Goal: Task Accomplishment & Management: Manage account settings

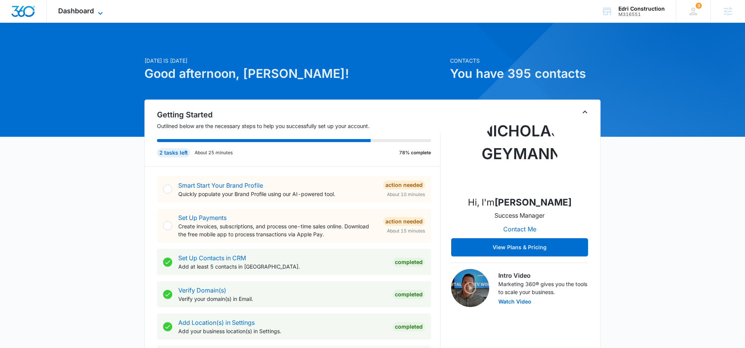
click at [102, 15] on icon at bounding box center [100, 13] width 9 height 9
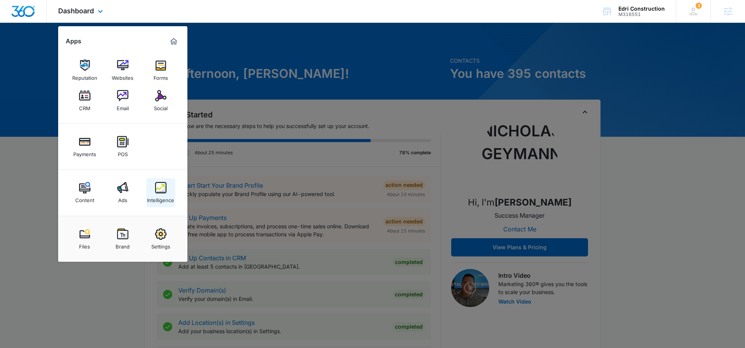
click at [160, 202] on div "Intelligence" at bounding box center [160, 199] width 27 height 10
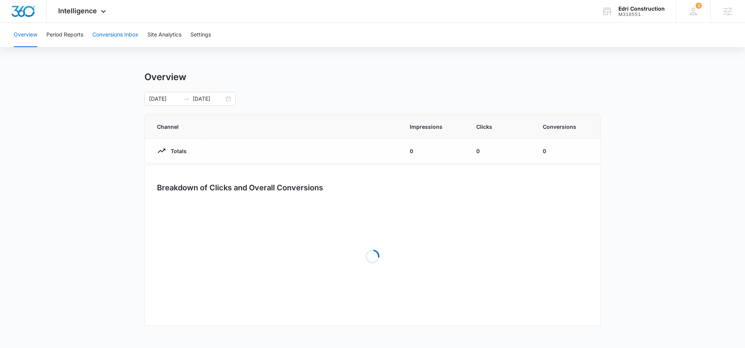
click at [126, 31] on button "Conversions Inbox" at bounding box center [115, 35] width 46 height 24
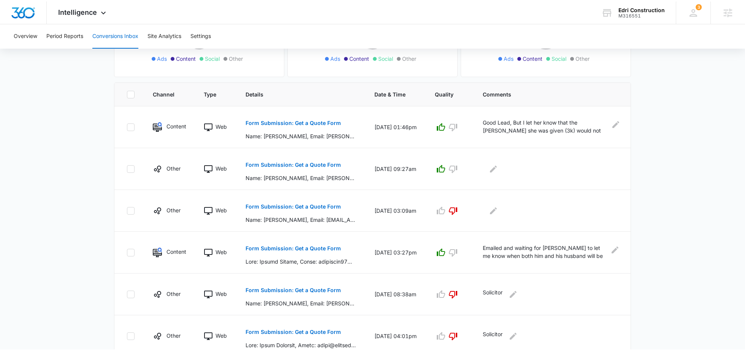
scroll to position [136, 0]
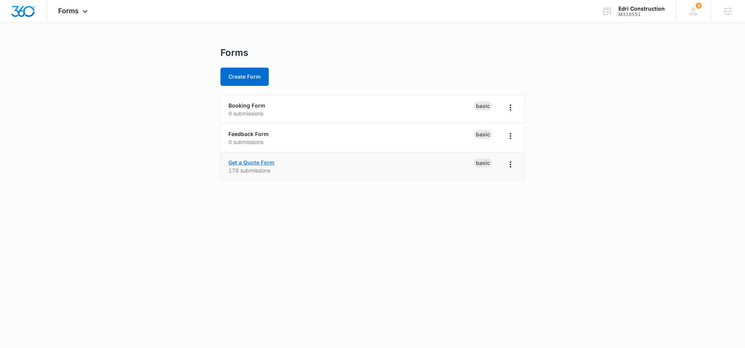
click at [261, 162] on link "Get a Quote Form" at bounding box center [252, 162] width 46 height 6
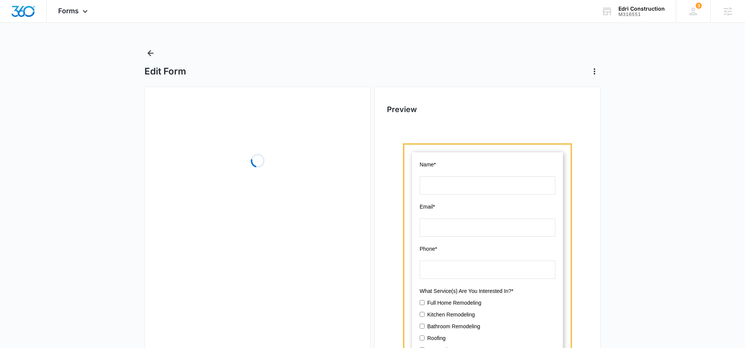
scroll to position [1, 0]
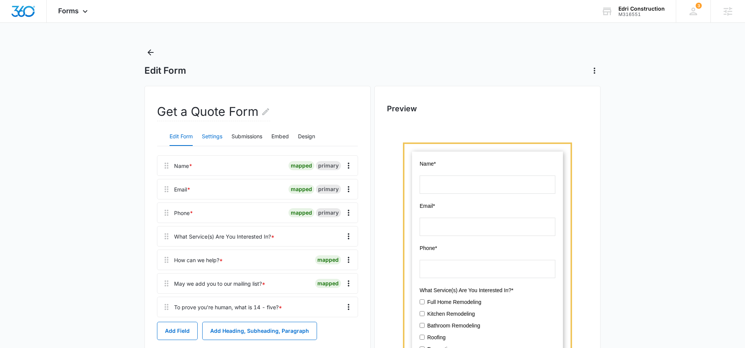
click at [206, 138] on button "Settings" at bounding box center [212, 137] width 21 height 18
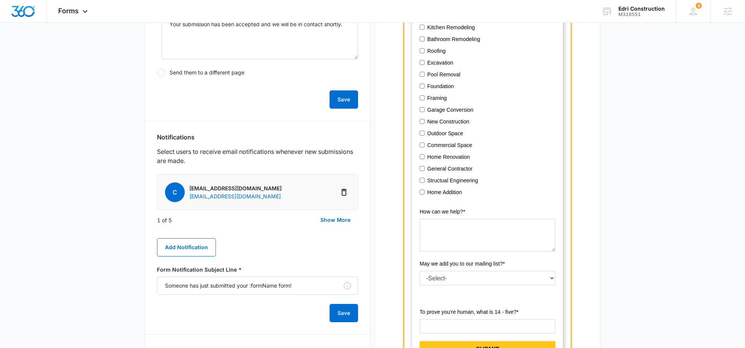
scroll to position [303, 0]
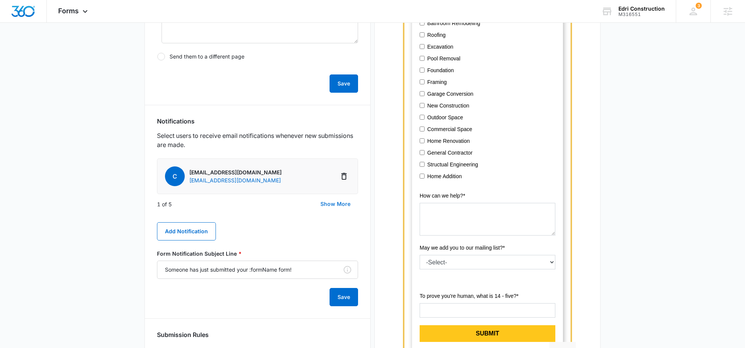
click at [330, 206] on button "Show More" at bounding box center [335, 204] width 45 height 18
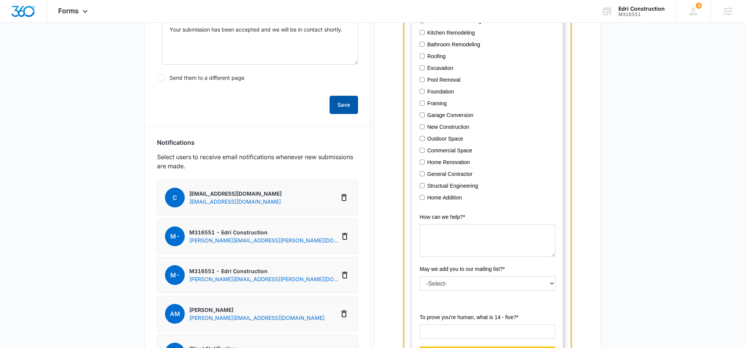
scroll to position [264, 0]
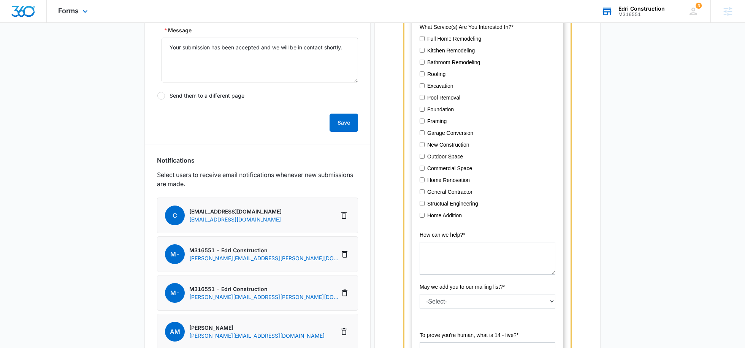
click at [631, 13] on div "M316551" at bounding box center [642, 14] width 46 height 5
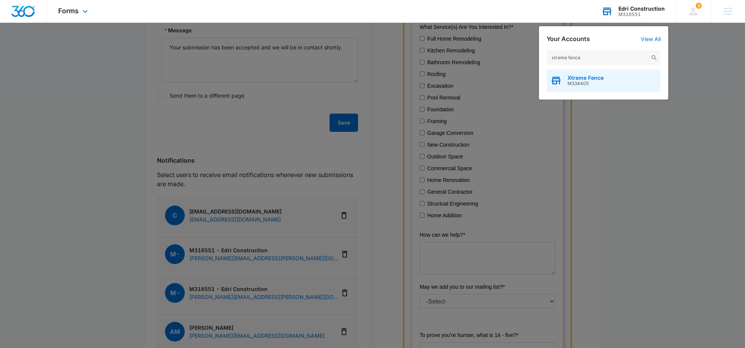
type input "xtreme fence"
click at [571, 83] on span "M334405" at bounding box center [586, 83] width 36 height 5
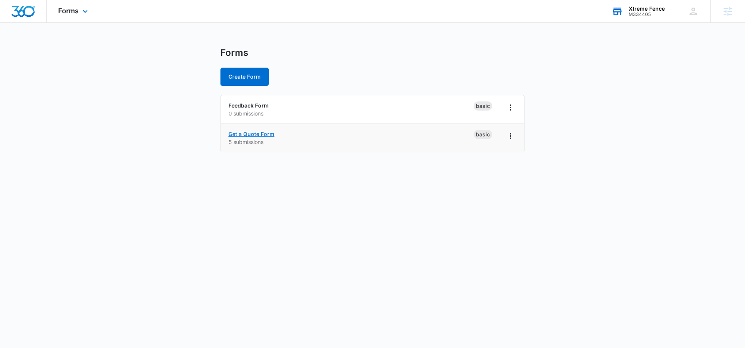
click at [261, 135] on link "Get a Quote Form" at bounding box center [252, 134] width 46 height 6
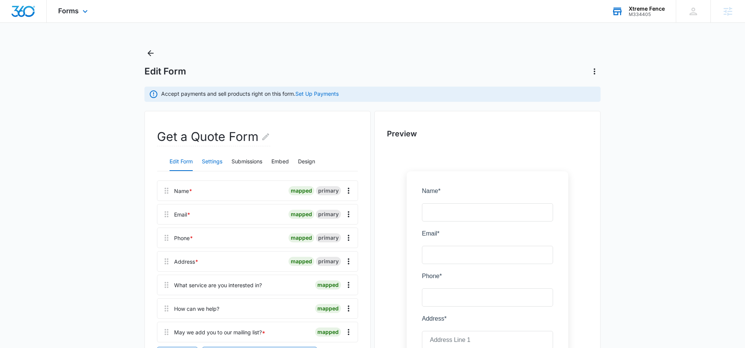
click at [210, 165] on button "Settings" at bounding box center [212, 162] width 21 height 18
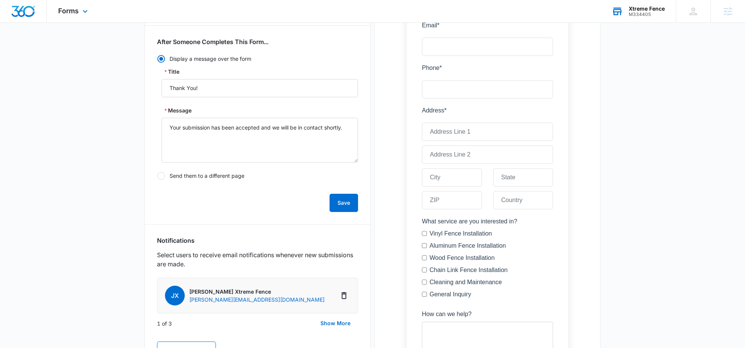
scroll to position [216, 0]
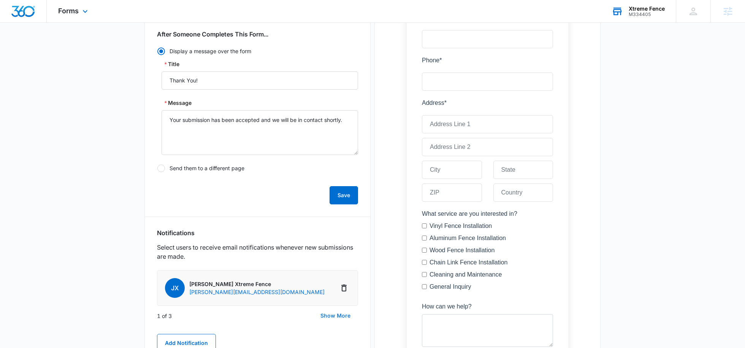
click at [326, 316] on button "Show More" at bounding box center [335, 316] width 45 height 18
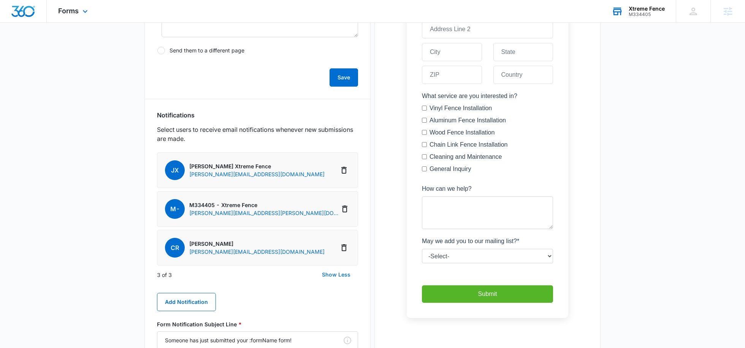
scroll to position [335, 0]
click at [342, 246] on icon "Delete Notification" at bounding box center [344, 247] width 9 height 9
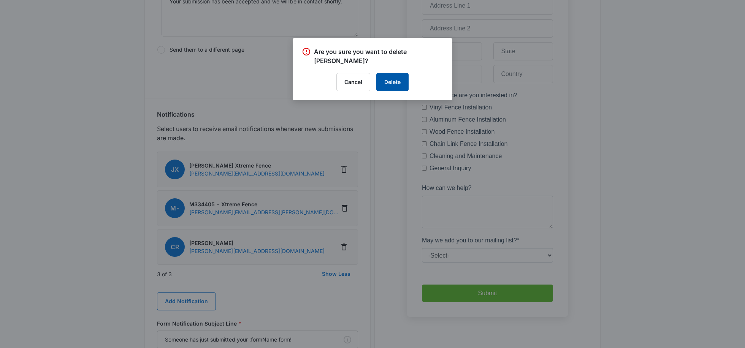
click at [389, 87] on button "Delete" at bounding box center [392, 82] width 32 height 18
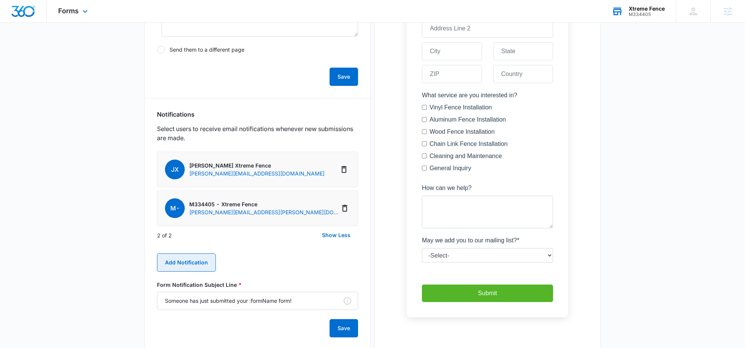
click at [174, 257] on button "Add Notification" at bounding box center [186, 263] width 59 height 18
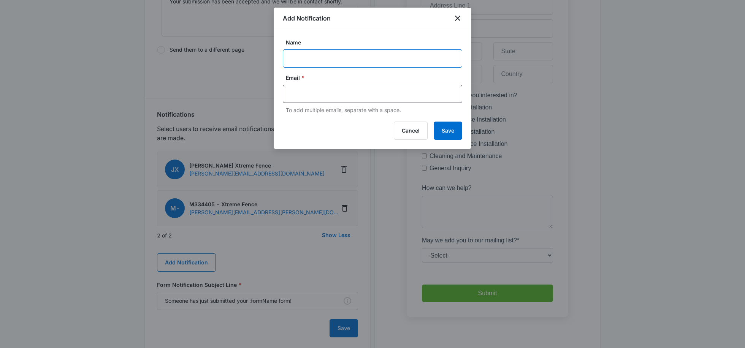
click at [300, 55] on input "Name" at bounding box center [372, 58] width 179 height 18
click at [321, 87] on div at bounding box center [372, 94] width 179 height 18
click at [374, 56] on input "info@xtremefences.com" at bounding box center [372, 58] width 179 height 18
paste input "xtremefencefl.com"
drag, startPoint x: 405, startPoint y: 57, endPoint x: 351, endPoint y: 57, distance: 54.4
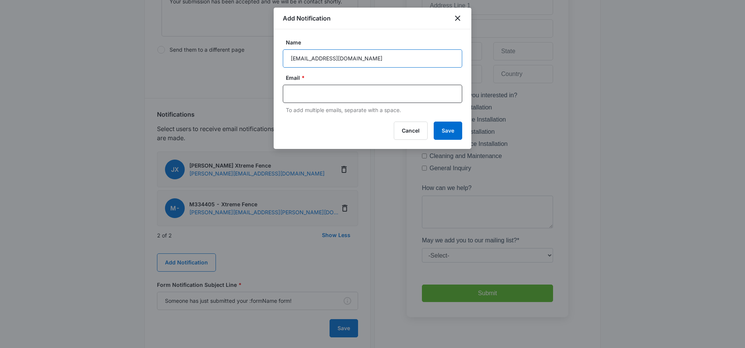
click at [351, 57] on input "info@xtremefences.comxtremefencefl.com" at bounding box center [372, 58] width 179 height 18
type input "info@xtremefences.com"
click at [351, 57] on input "info@xtremefences.com" at bounding box center [372, 58] width 179 height 18
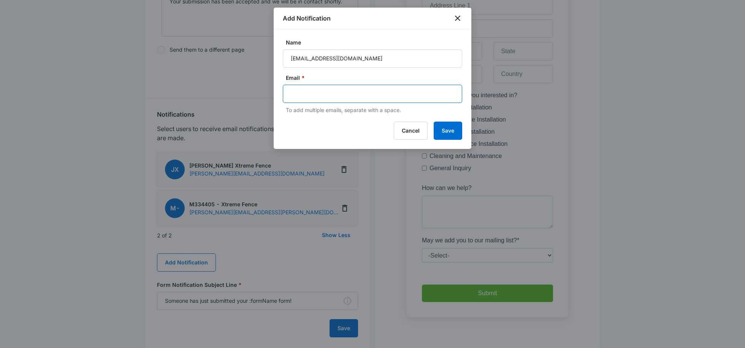
click at [336, 89] on input "text" at bounding box center [373, 93] width 165 height 11
paste input "info@xtremefences.com"
type input "info@xtremefences.com"
click at [450, 133] on button "Save" at bounding box center [448, 131] width 29 height 18
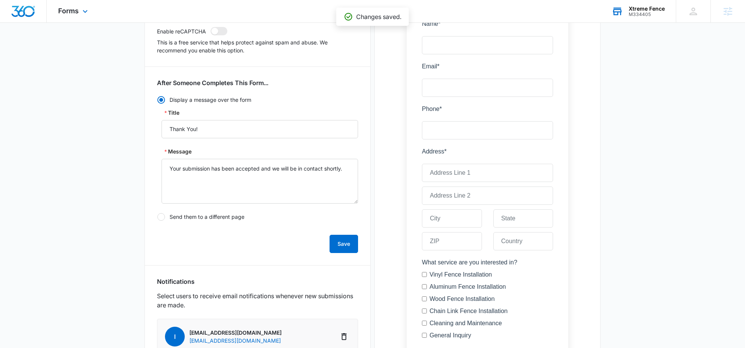
scroll to position [0, 0]
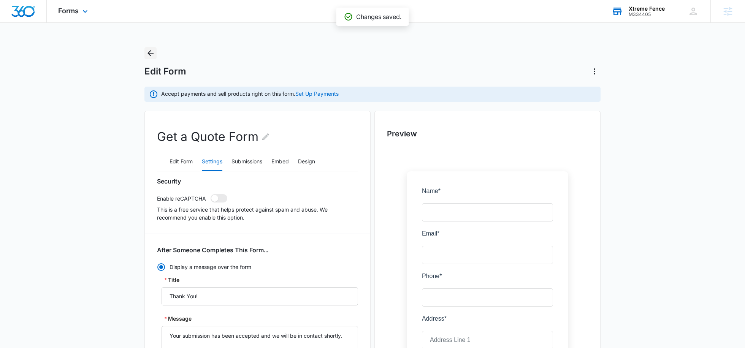
click at [148, 57] on icon "Back" at bounding box center [150, 53] width 9 height 9
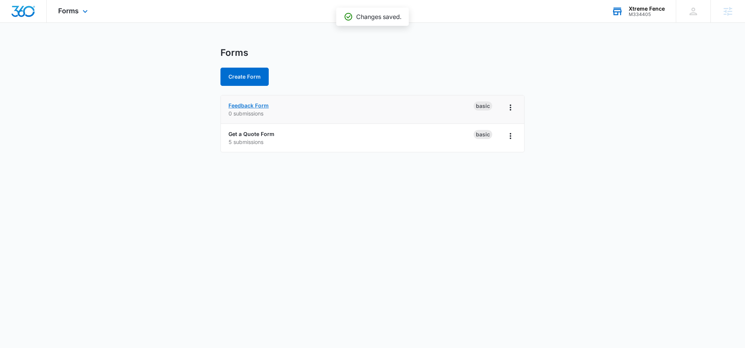
click at [246, 103] on link "Feedback Form" at bounding box center [249, 105] width 40 height 6
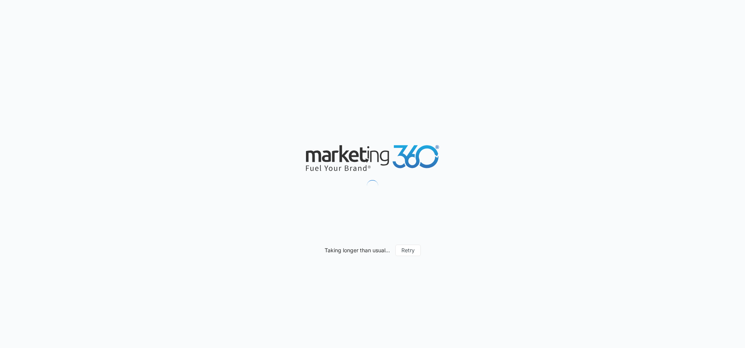
click at [475, 338] on div "Taking longer than usual... Retry" at bounding box center [372, 174] width 745 height 348
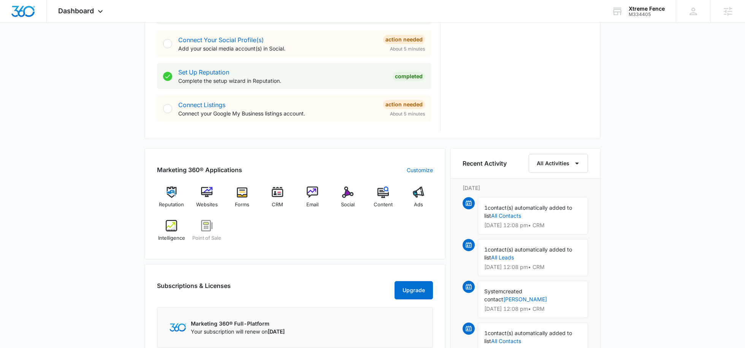
scroll to position [362, 0]
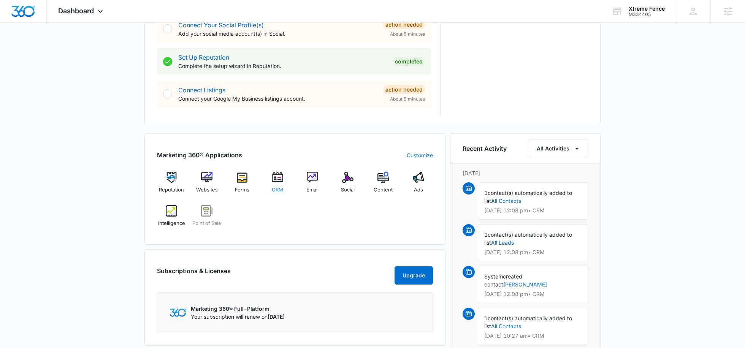
click at [276, 183] on div "CRM" at bounding box center [277, 185] width 29 height 27
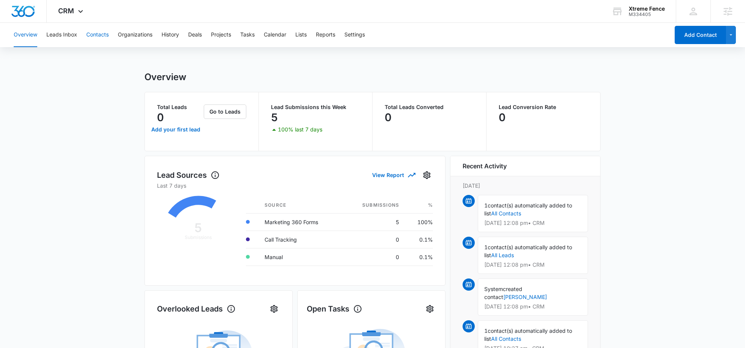
click at [92, 38] on button "Contacts" at bounding box center [97, 35] width 22 height 24
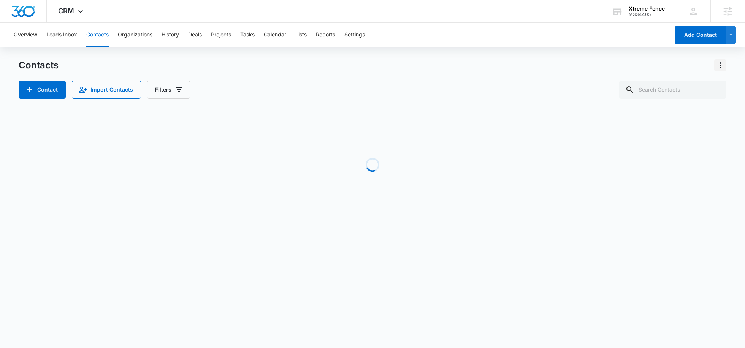
click at [719, 66] on icon "Actions" at bounding box center [720, 65] width 9 height 9
click at [686, 100] on div "Import Contacts" at bounding box center [683, 97] width 50 height 5
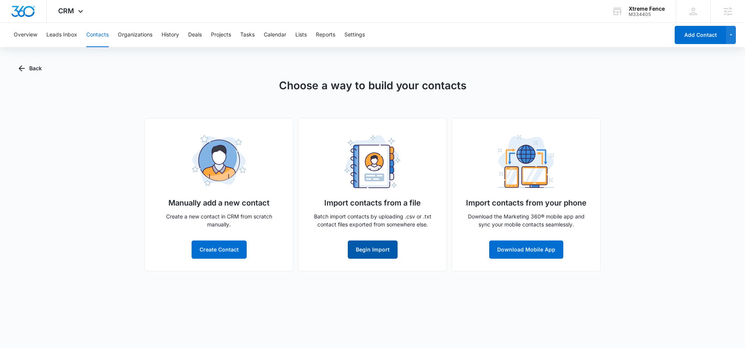
click at [381, 251] on button "Begin Import" at bounding box center [373, 250] width 50 height 18
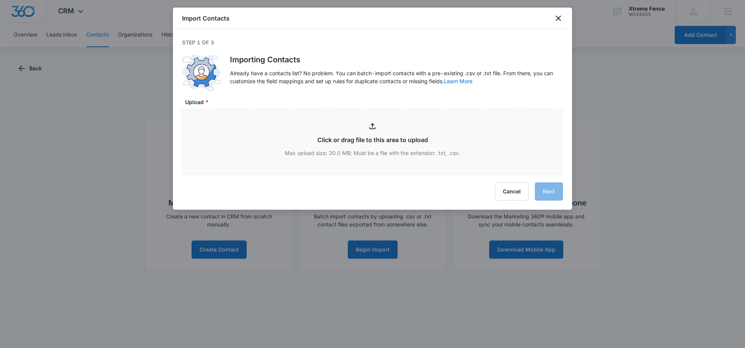
type input "C:\fakepath\Untitled spreadsheet - xtreme contacts.csv"
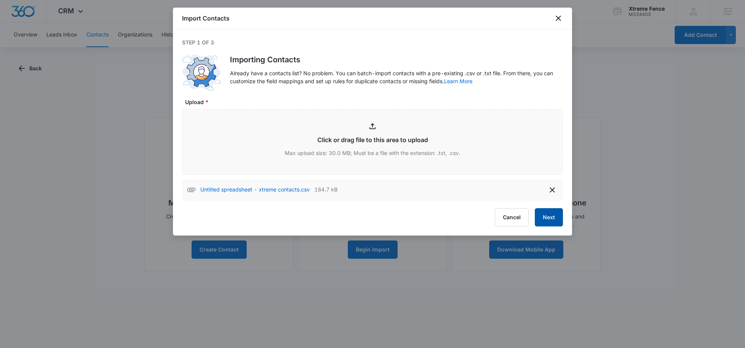
click at [539, 216] on button "Next" at bounding box center [549, 217] width 28 height 18
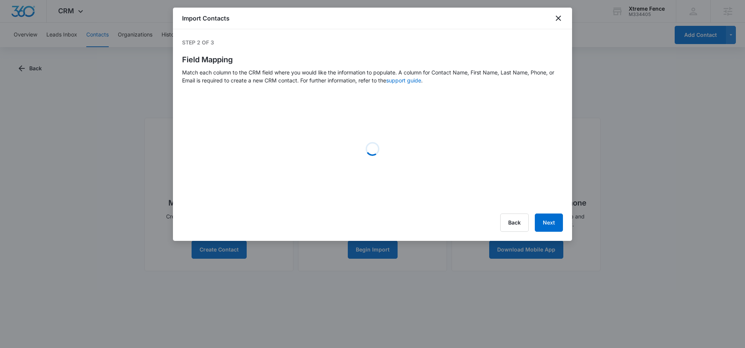
select select "ipAddress"
select select "184"
select select "185"
select select "name"
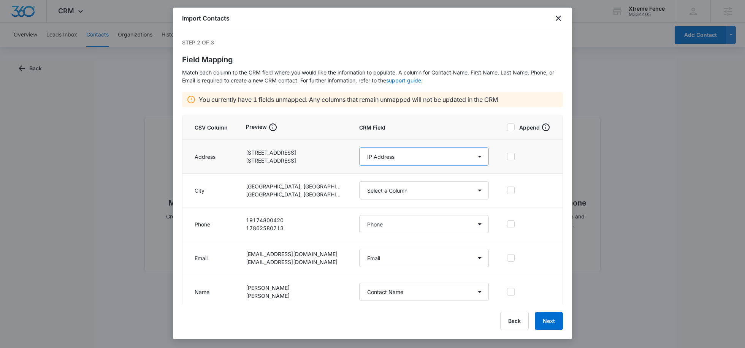
scroll to position [4, 0]
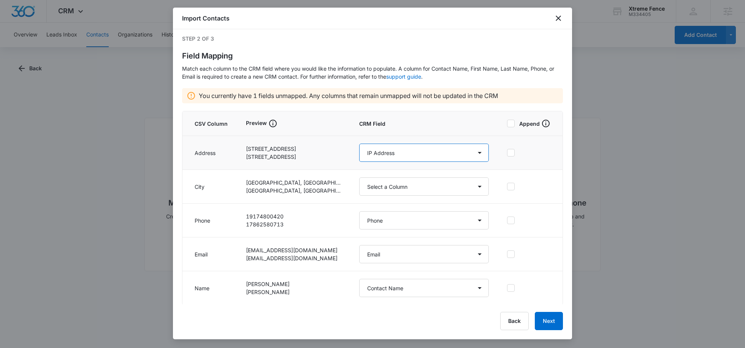
click at [411, 157] on select "Select a Column Address/City Address/Country Address/State Address/Street Addre…" at bounding box center [424, 153] width 130 height 18
select select "187"
click at [359, 144] on select "Select a Column Address/City Address/Country Address/State Address/Street Addre…" at bounding box center [424, 153] width 130 height 18
click at [383, 188] on select "Select a Column Address/City Address/Country Address/State Address/Street Addre…" at bounding box center [424, 187] width 130 height 18
select select "189"
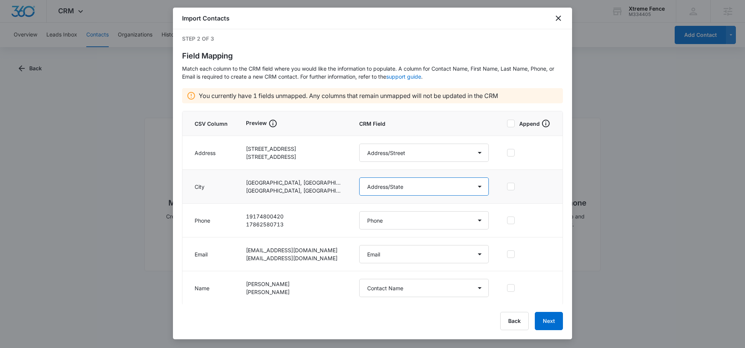
click at [359, 178] on select "Select a Column Address/City Address/Country Address/State Address/Street Addre…" at bounding box center [424, 187] width 130 height 18
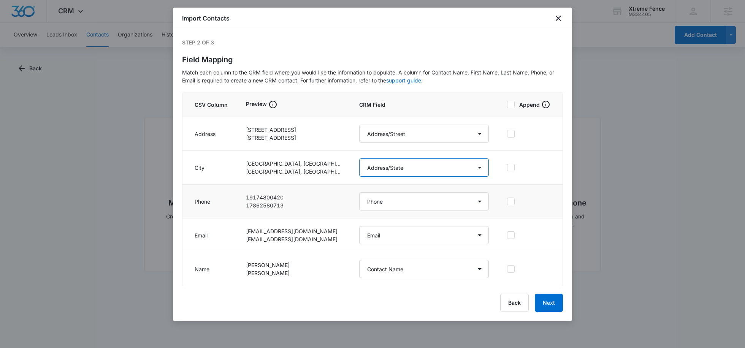
scroll to position [0, 0]
click at [544, 306] on button "Next" at bounding box center [549, 303] width 28 height 18
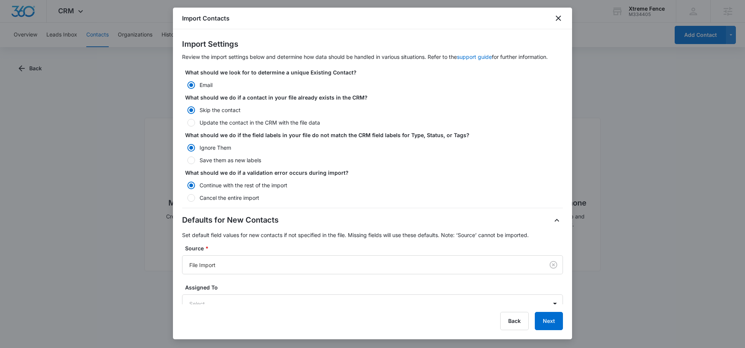
scroll to position [17, 0]
click at [265, 121] on label "Update the contact in the CRM with the file data" at bounding box center [372, 121] width 381 height 8
click at [187, 121] on input "Update the contact in the CRM with the file data" at bounding box center [184, 120] width 5 height 5
radio input "false"
radio input "true"
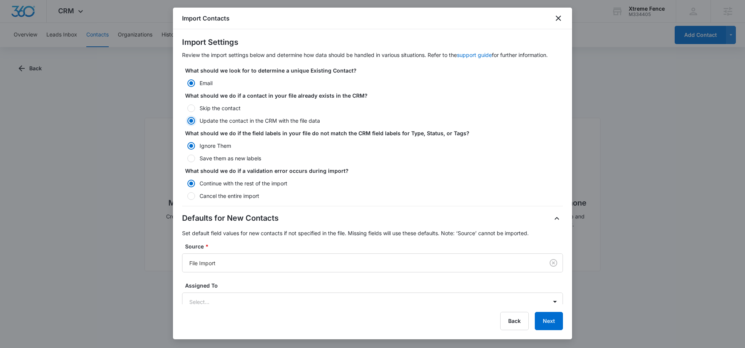
scroll to position [102, 0]
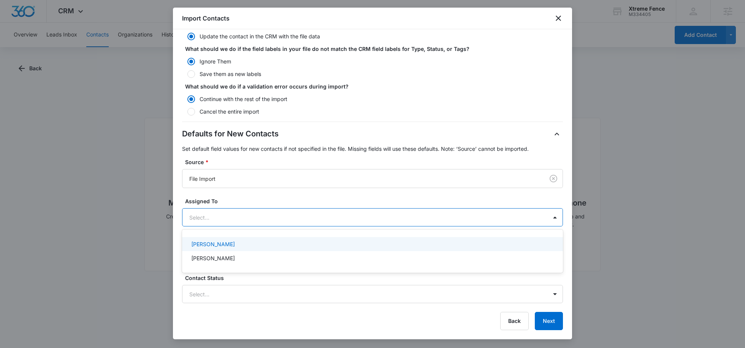
click at [225, 215] on div at bounding box center [363, 218] width 348 height 10
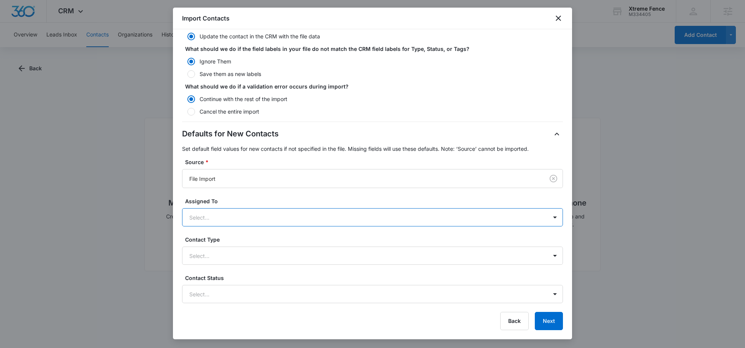
click at [225, 215] on div at bounding box center [363, 218] width 348 height 10
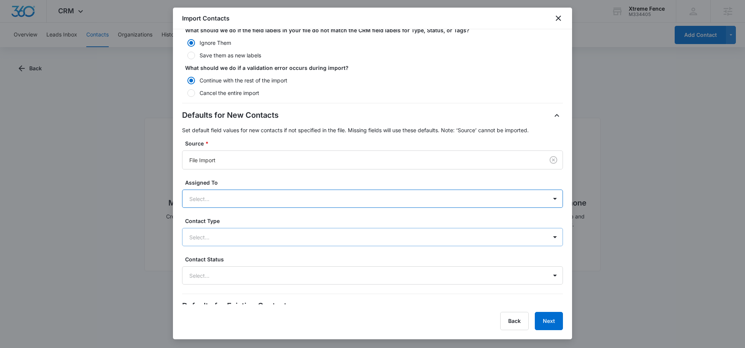
click at [227, 239] on div at bounding box center [363, 238] width 348 height 10
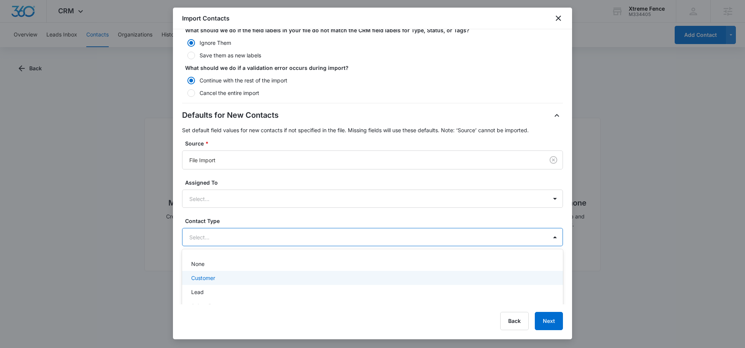
click at [217, 279] on div "Customer" at bounding box center [371, 278] width 361 height 8
click at [553, 322] on button "Next" at bounding box center [549, 321] width 28 height 18
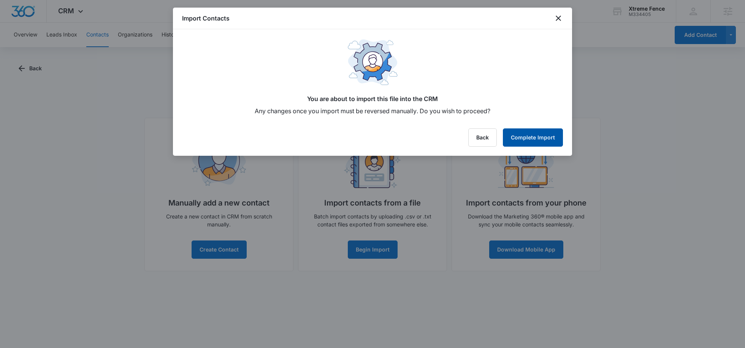
scroll to position [0, 0]
click at [533, 139] on button "Complete Import" at bounding box center [533, 138] width 60 height 18
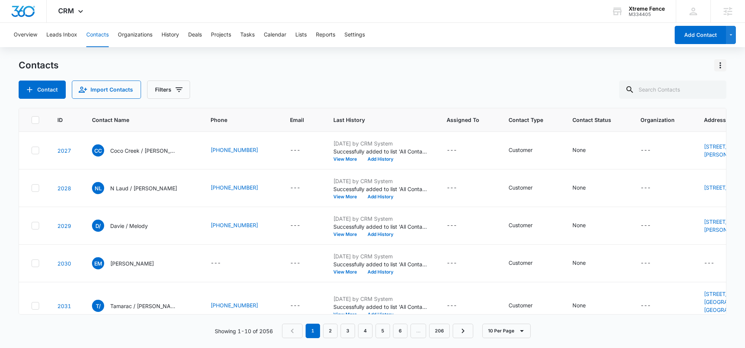
click at [721, 65] on icon "Actions" at bounding box center [721, 65] width 2 height 6
click at [683, 96] on div "Import Contacts" at bounding box center [683, 97] width 50 height 5
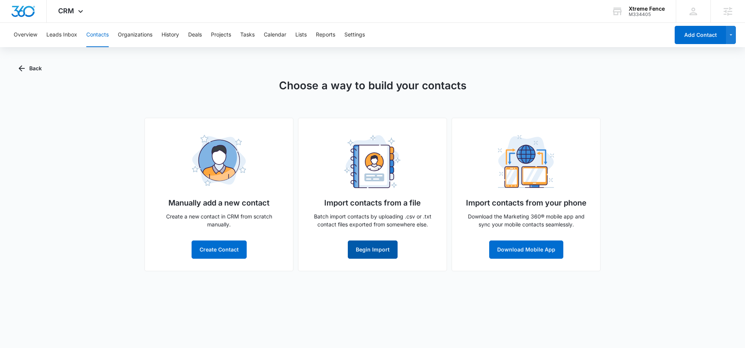
click at [381, 249] on button "Begin Import" at bounding box center [373, 250] width 50 height 18
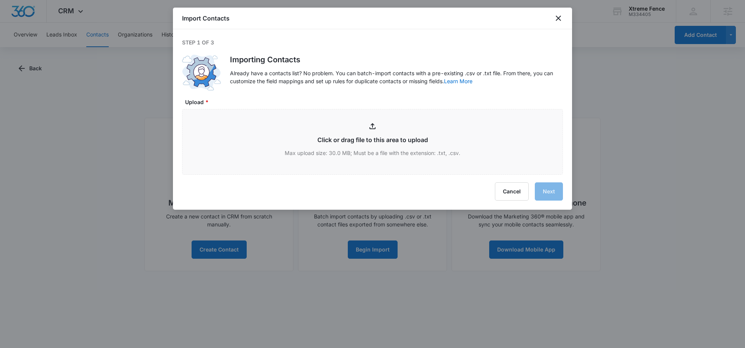
type input "C:\fakepath\Untitled spreadsheet - highrise contacts.csv"
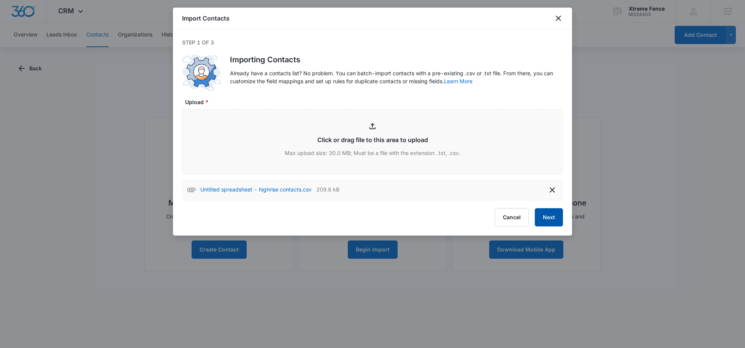
click at [538, 218] on button "Next" at bounding box center [549, 217] width 28 height 18
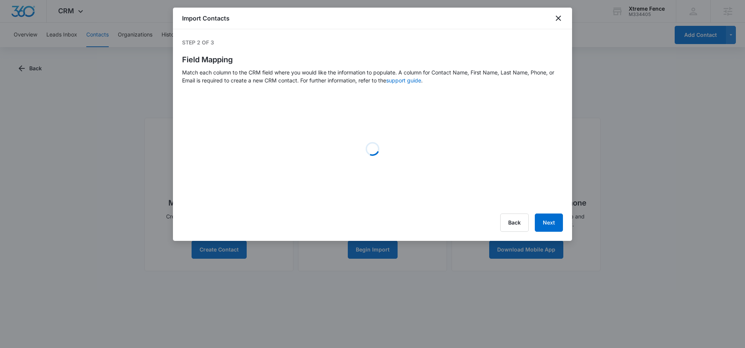
select select "78"
select select "79"
select select "187"
select select "189"
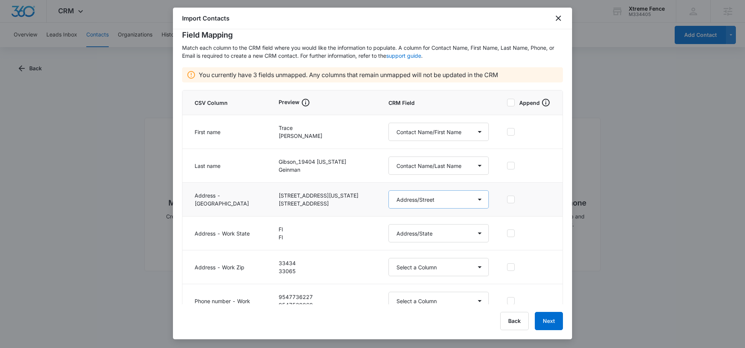
scroll to position [71, 0]
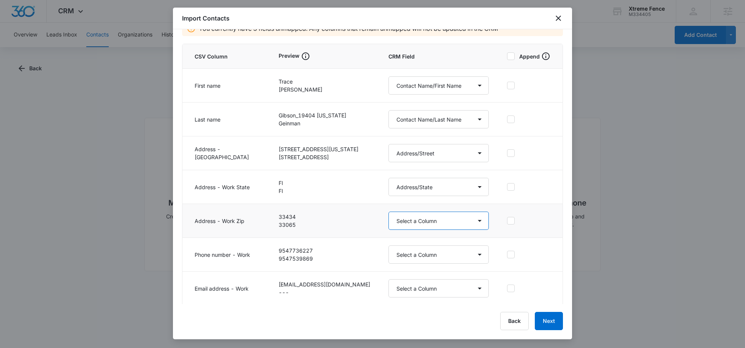
click at [405, 219] on select "Select a Column Address/City Address/Country Address/State Address/Street Addre…" at bounding box center [439, 221] width 100 height 18
select select "190"
click at [389, 212] on select "Select a Column Address/City Address/Country Address/State Address/Street Addre…" at bounding box center [439, 221] width 100 height 18
click at [389, 257] on select "Select a Column Address/City Address/Country Address/State Address/Street Addre…" at bounding box center [439, 255] width 100 height 18
select select "184"
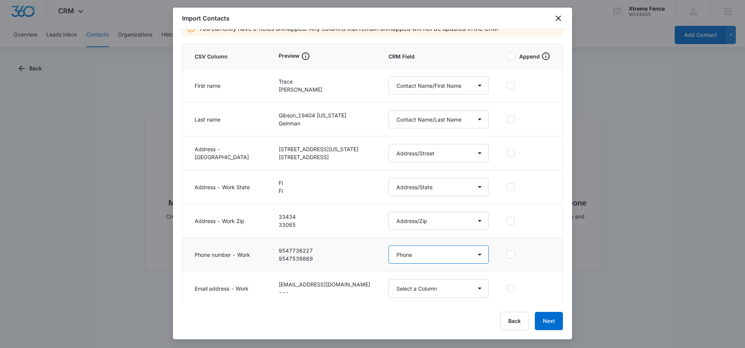
click at [389, 246] on select "Select a Column Address/City Address/Country Address/State Address/Street Addre…" at bounding box center [439, 255] width 100 height 18
click at [389, 291] on select "Select a Column Address/City Address/Country Address/State Address/Street Addre…" at bounding box center [439, 288] width 100 height 18
select select "185"
click at [389, 279] on select "Select a Column Address/City Address/Country Address/State Address/Street Addre…" at bounding box center [439, 288] width 100 height 18
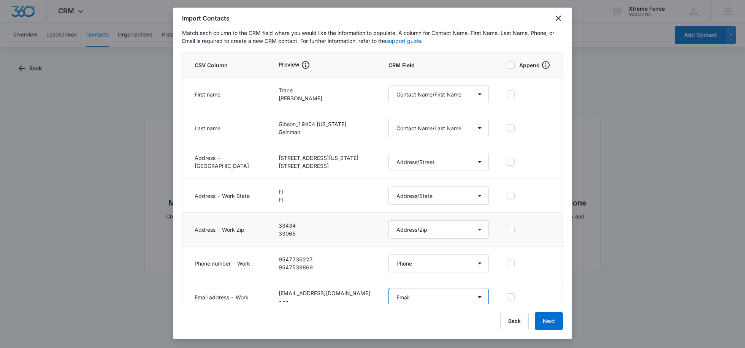
scroll to position [48, 0]
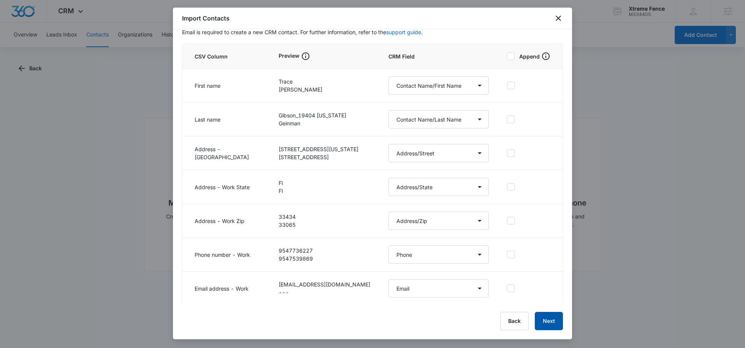
click at [544, 325] on button "Next" at bounding box center [549, 321] width 28 height 18
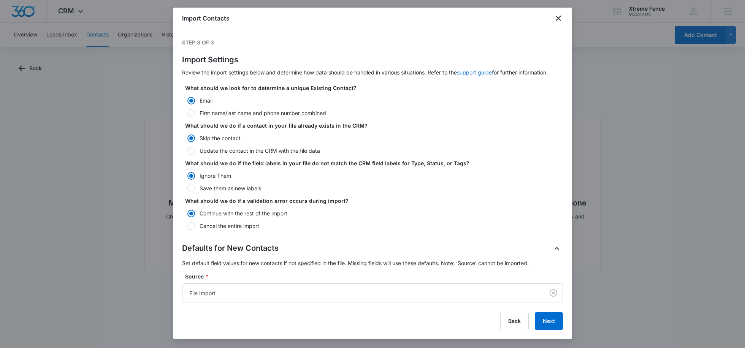
click at [216, 114] on label "First name/last name and phone number combined" at bounding box center [372, 113] width 381 height 8
click at [187, 114] on input "First name/last name and phone number combined" at bounding box center [184, 113] width 5 height 5
radio input "false"
radio input "true"
click at [205, 100] on label "Email" at bounding box center [372, 101] width 381 height 8
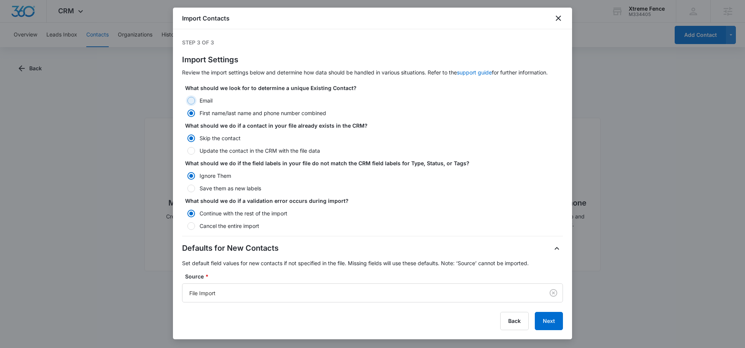
click at [187, 100] on input "Email" at bounding box center [184, 100] width 5 height 5
radio input "true"
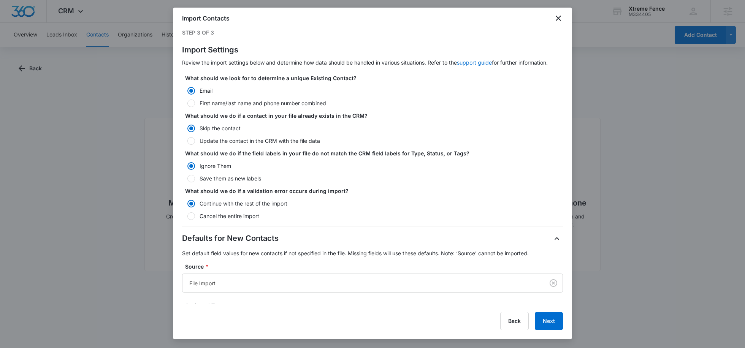
click at [215, 141] on label "Update the contact in the CRM with the file data" at bounding box center [372, 141] width 381 height 8
click at [187, 141] on input "Update the contact in the CRM with the file data" at bounding box center [184, 140] width 5 height 5
radio input "false"
radio input "true"
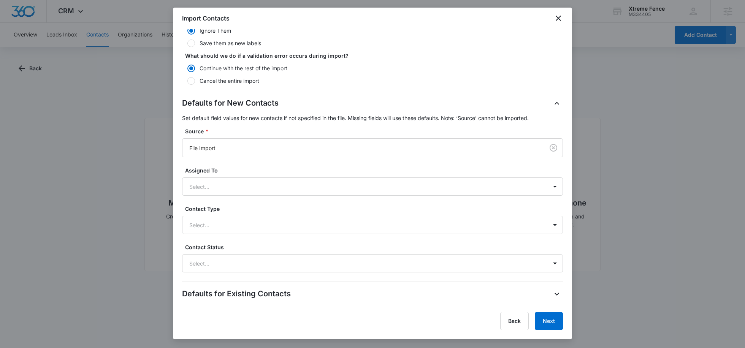
scroll to position [165, 0]
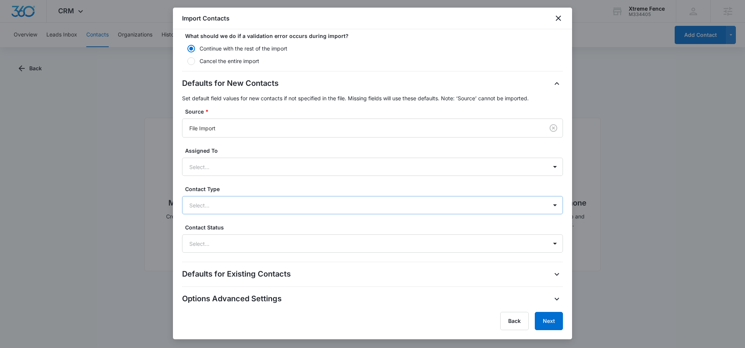
click at [203, 206] on div at bounding box center [363, 206] width 348 height 10
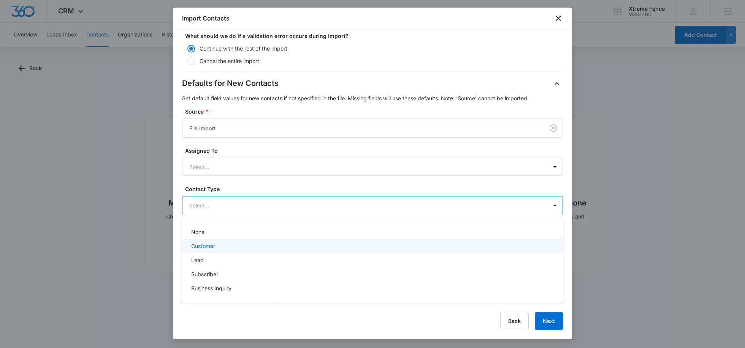
click at [210, 246] on p "Customer" at bounding box center [203, 246] width 24 height 8
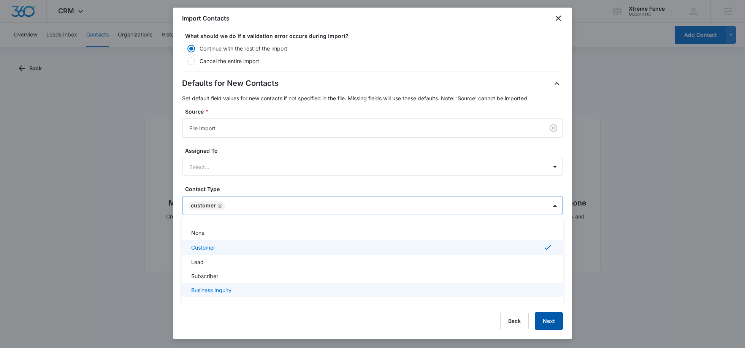
click at [557, 321] on button "Next" at bounding box center [549, 321] width 28 height 18
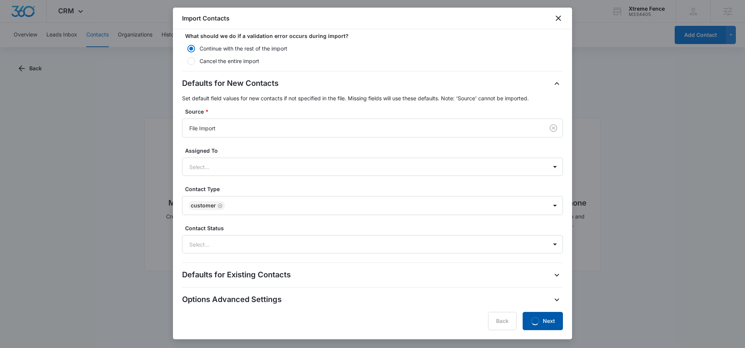
scroll to position [0, 0]
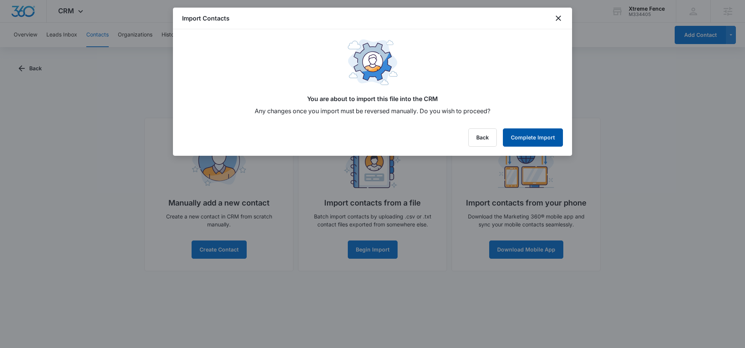
click at [526, 144] on button "Complete Import" at bounding box center [533, 138] width 60 height 18
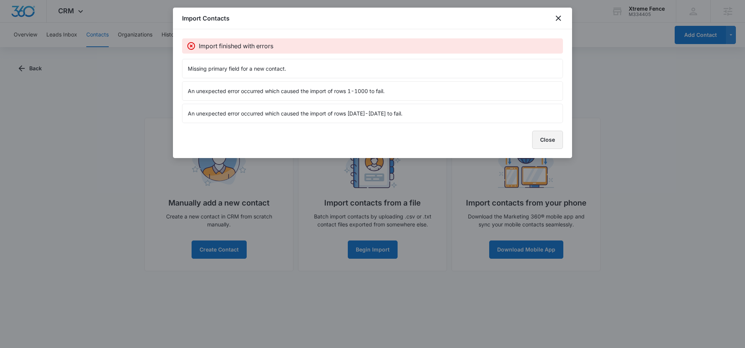
click at [550, 138] on button "Close" at bounding box center [547, 140] width 31 height 18
click at [544, 138] on img at bounding box center [526, 161] width 56 height 53
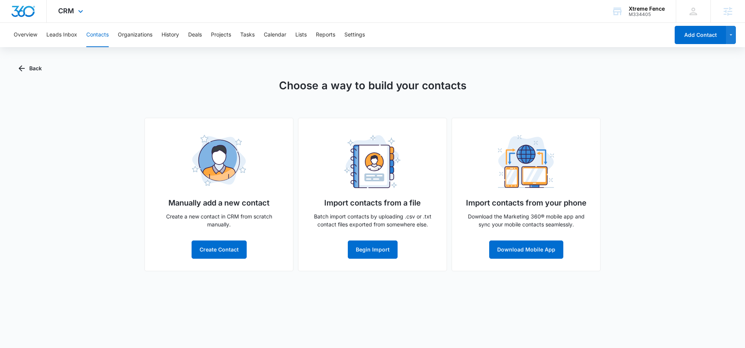
click at [75, 9] on div "CRM Apps Reputation Websites Forms CRM Email Social POS Content Ads Intelligenc…" at bounding box center [72, 11] width 50 height 22
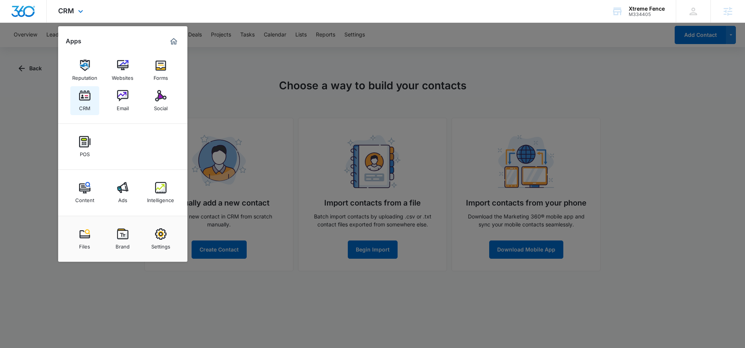
click at [90, 104] on link "CRM" at bounding box center [84, 100] width 29 height 29
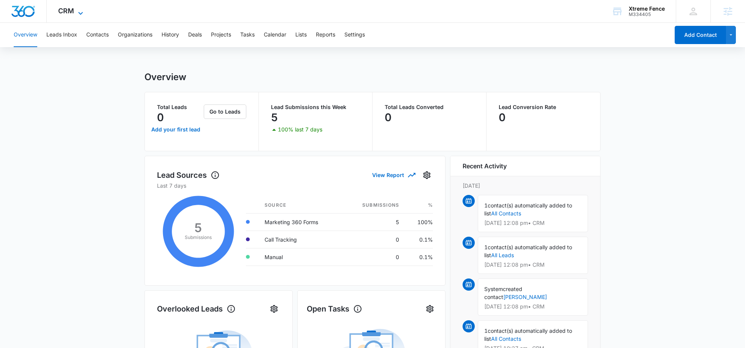
click at [76, 12] on icon at bounding box center [80, 13] width 9 height 9
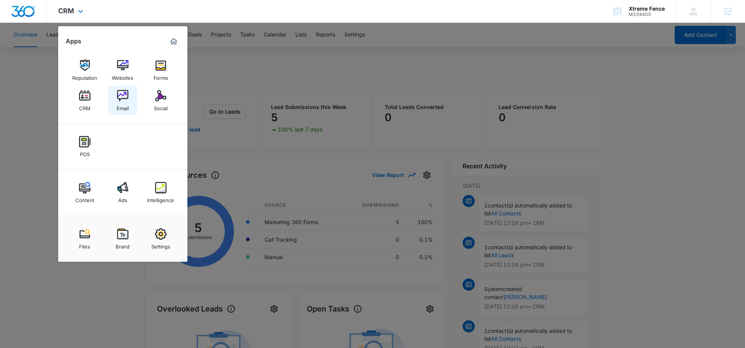
click at [115, 99] on link "Email" at bounding box center [122, 100] width 29 height 29
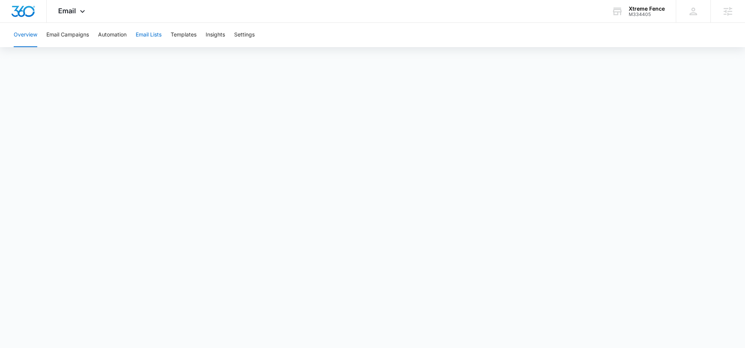
click at [147, 32] on button "Email Lists" at bounding box center [149, 35] width 26 height 24
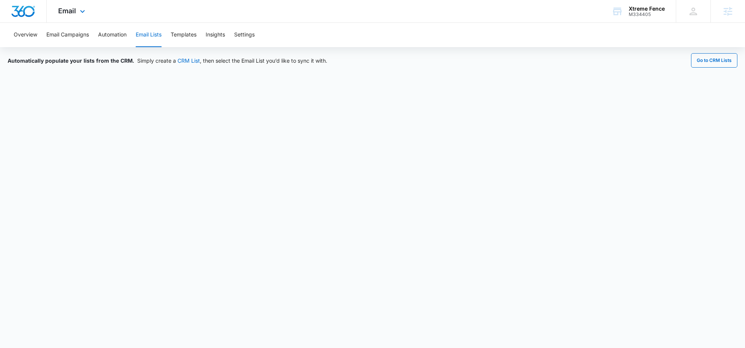
click at [66, 19] on div "Email Apps Reputation Websites Forms CRM Email Social POS Content Ads Intellige…" at bounding box center [73, 11] width 52 height 22
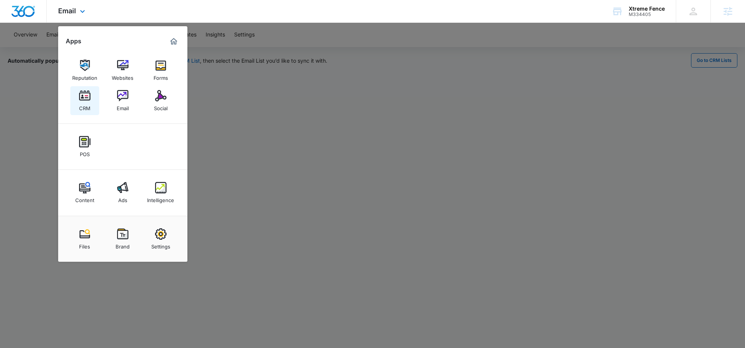
click at [86, 104] on div "CRM" at bounding box center [84, 107] width 11 height 10
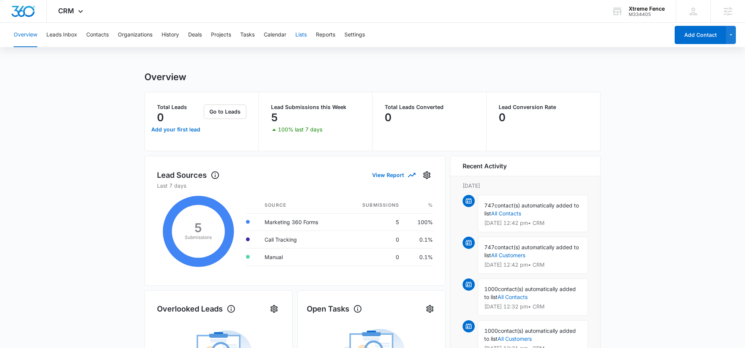
click at [297, 41] on button "Lists" at bounding box center [300, 35] width 11 height 24
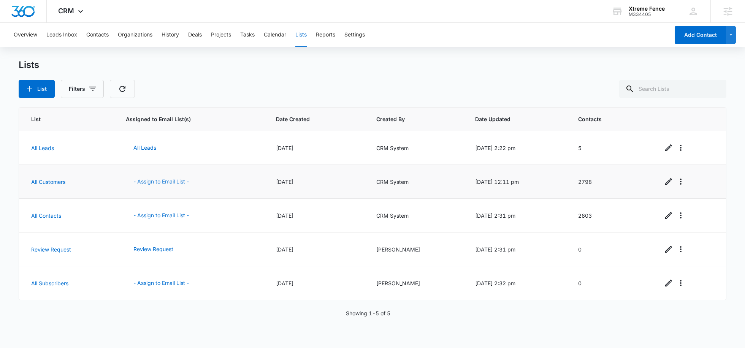
click at [175, 181] on button "- Assign to Email List -" at bounding box center [161, 182] width 71 height 18
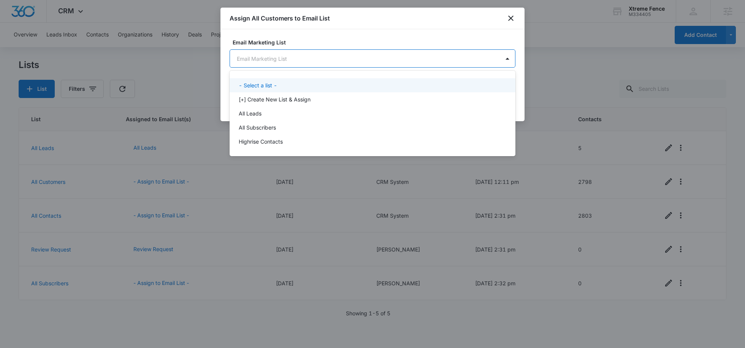
click at [285, 63] on body "CRM Apps Reputation Websites Forms CRM Email Social POS Content Ads Intelligenc…" at bounding box center [372, 174] width 745 height 348
click at [278, 98] on p "[+] Create New List & Assign" at bounding box center [275, 99] width 72 height 8
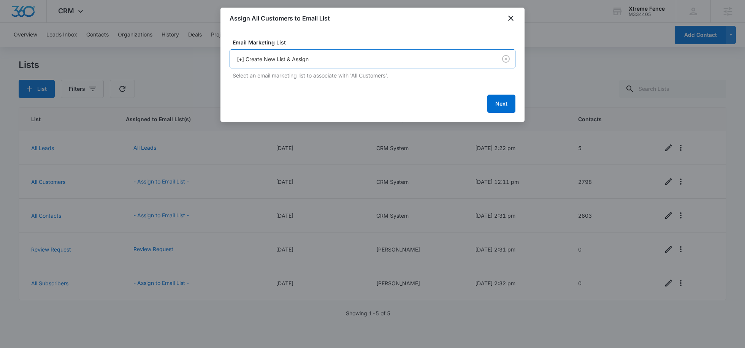
click at [485, 107] on div "Next" at bounding box center [373, 104] width 286 height 18
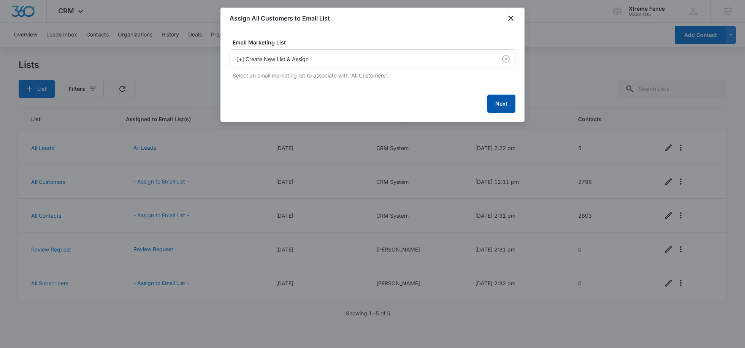
click at [495, 107] on button "Next" at bounding box center [501, 104] width 28 height 18
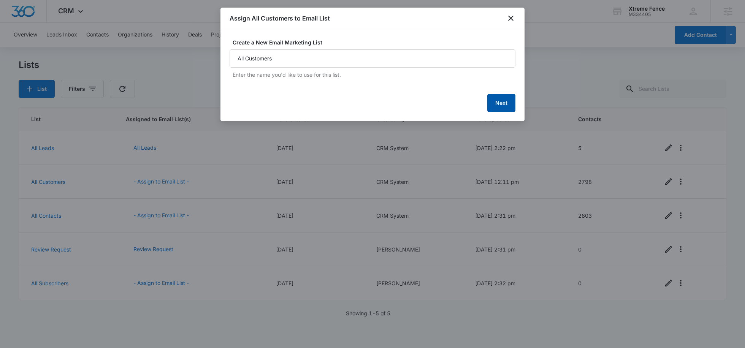
click at [497, 108] on button "Next" at bounding box center [501, 103] width 28 height 18
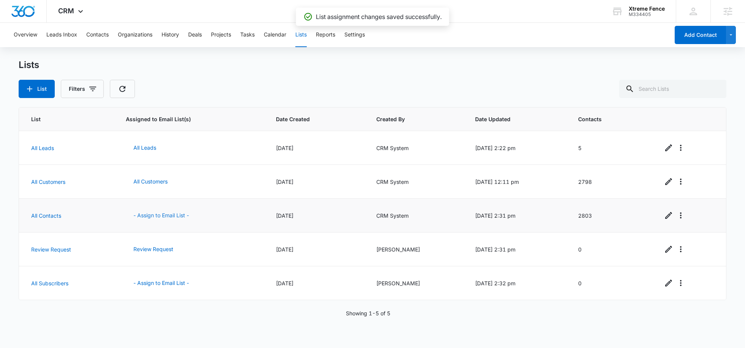
click at [157, 214] on button "- Assign to Email List -" at bounding box center [161, 215] width 71 height 18
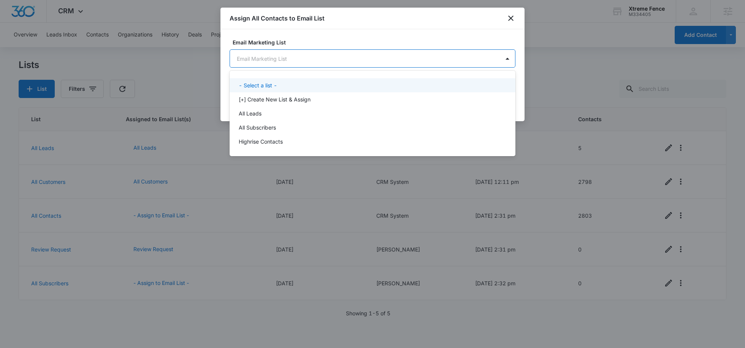
click at [305, 58] on body "CRM Apps Reputation Websites Forms CRM Email Social POS Content Ads Intelligenc…" at bounding box center [372, 174] width 745 height 348
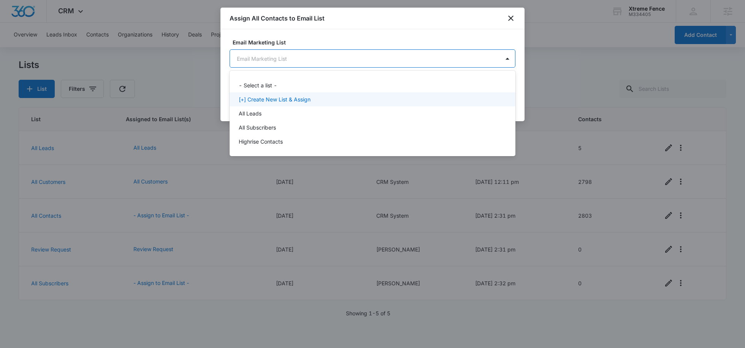
click at [301, 100] on p "[+] Create New List & Assign" at bounding box center [275, 99] width 72 height 8
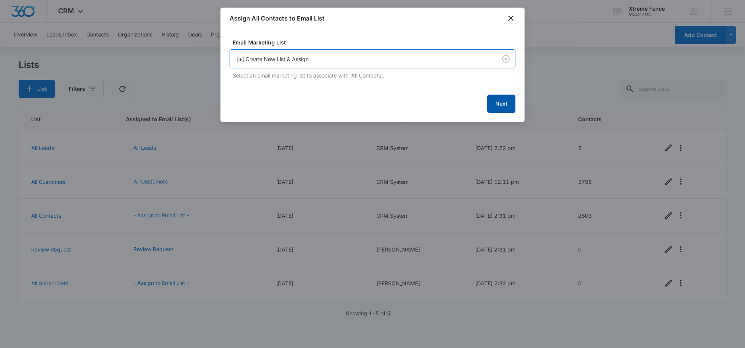
click at [507, 107] on button "Next" at bounding box center [501, 104] width 28 height 18
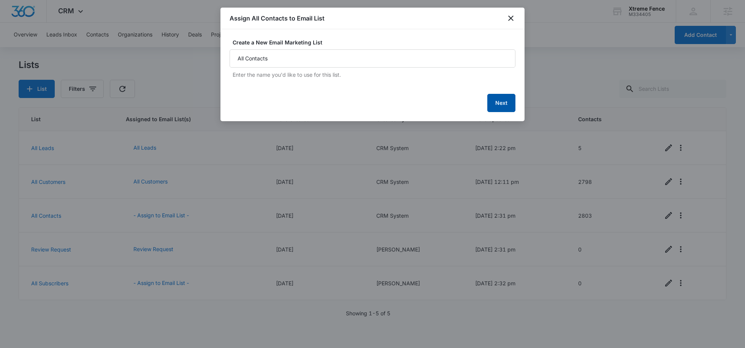
click at [498, 96] on button "Next" at bounding box center [501, 103] width 28 height 18
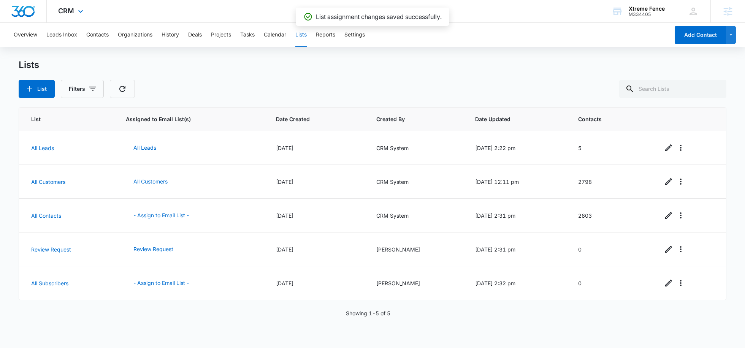
click at [82, 18] on div "CRM Apps Reputation Websites Forms CRM Email Social POS Content Ads Intelligenc…" at bounding box center [72, 11] width 50 height 22
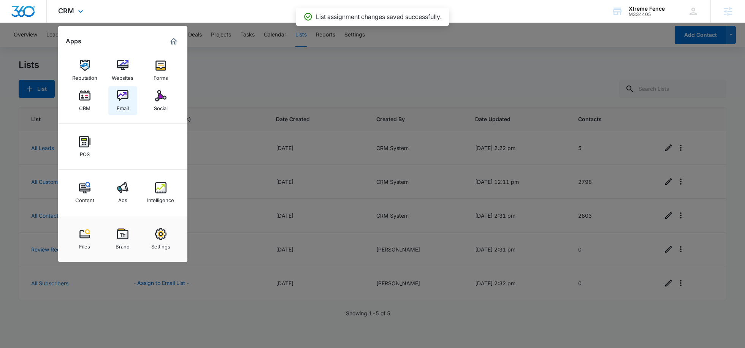
click at [116, 102] on link "Email" at bounding box center [122, 100] width 29 height 29
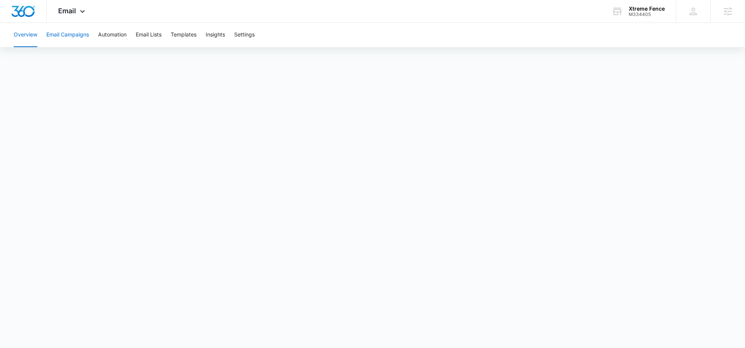
click at [67, 35] on button "Email Campaigns" at bounding box center [67, 35] width 43 height 24
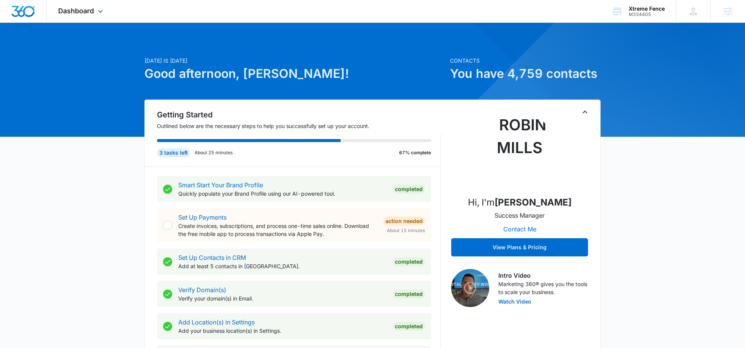
click at [105, 21] on div "Dashboard Apps Reputation Websites Forms CRM Email Social POS Content Ads Intel…" at bounding box center [82, 11] width 70 height 22
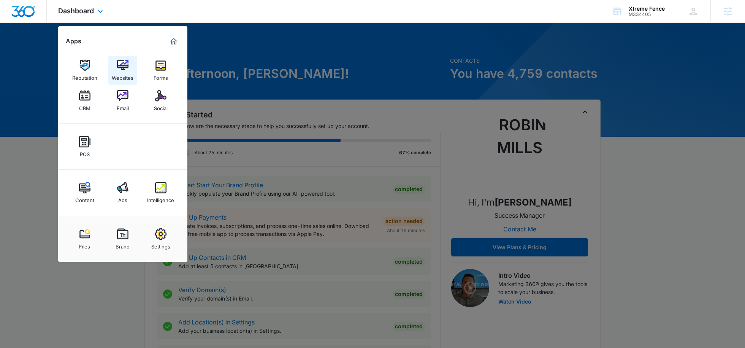
click at [124, 68] on img at bounding box center [122, 65] width 11 height 11
